Goal: Transaction & Acquisition: Purchase product/service

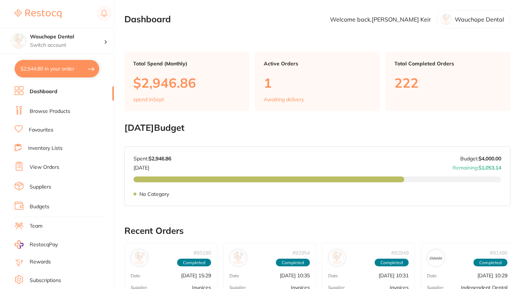
click at [56, 111] on link "Browse Products" at bounding box center [50, 111] width 41 height 7
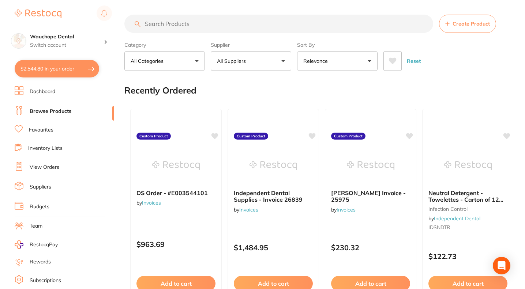
click at [188, 27] on input "search" at bounding box center [278, 24] width 309 height 18
type input "icon"
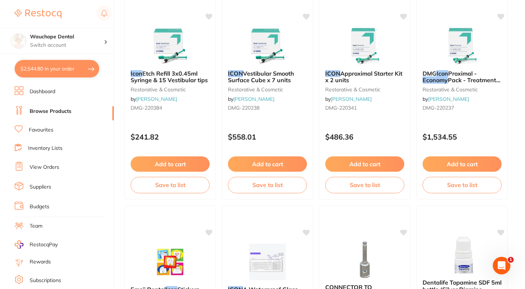
scroll to position [35, 0]
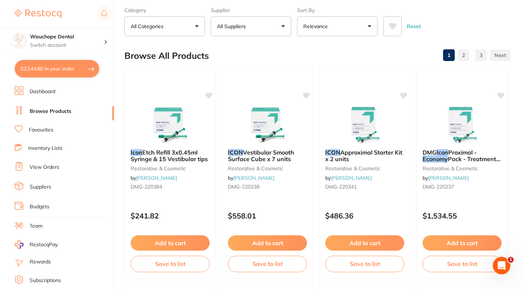
click at [361, 140] on img at bounding box center [365, 125] width 48 height 37
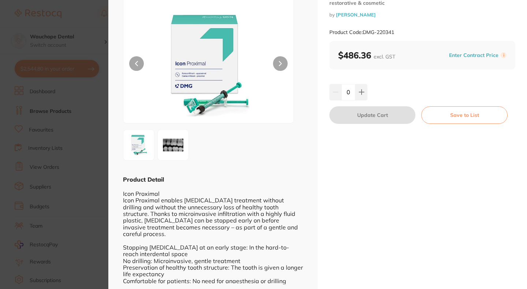
click at [94, 187] on section "ICON Approximal Starter Kit x 2 units restorative & cosmetic by [PERSON_NAME] P…" at bounding box center [263, 144] width 527 height 289
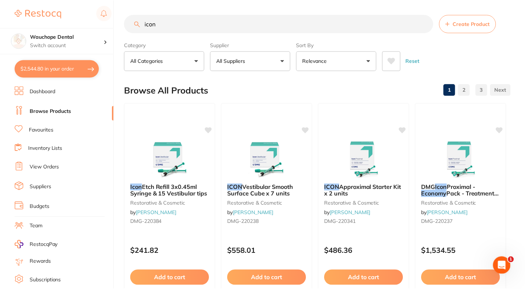
scroll to position [35, 0]
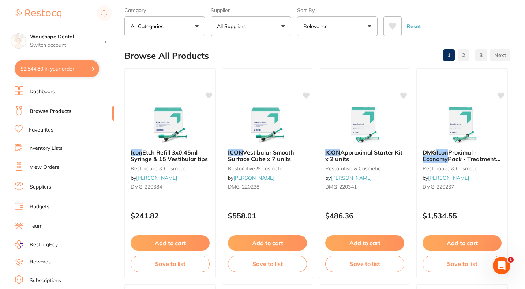
click at [172, 158] on span "Etch Refill 3x0.45ml Syringe & 15 Vestibular tips" at bounding box center [169, 156] width 77 height 14
